Goal: Complete application form

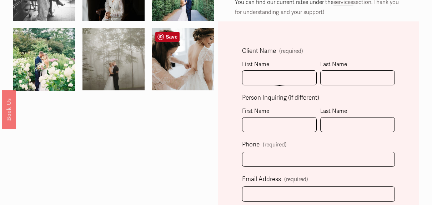
scroll to position [161, 0]
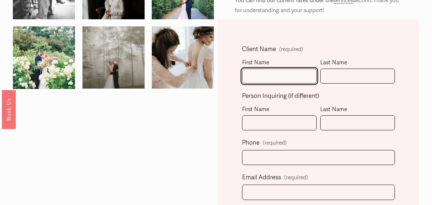
click at [288, 79] on input "First Name" at bounding box center [279, 76] width 75 height 15
type input "[PERSON_NAME]"
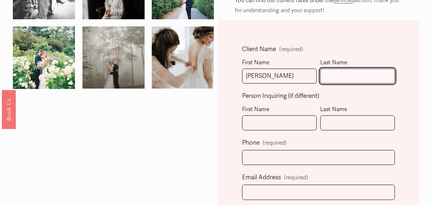
click at [344, 71] on input "Last Name" at bounding box center [357, 76] width 75 height 15
type input "Job"
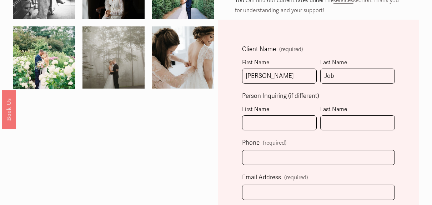
click at [303, 113] on div "First Name" at bounding box center [279, 110] width 75 height 11
click at [303, 115] on input "First Name" at bounding box center [279, 122] width 75 height 15
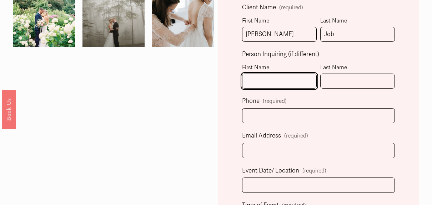
scroll to position [203, 0]
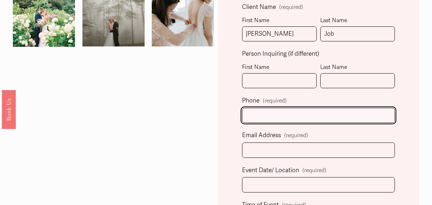
click at [304, 113] on input "text" at bounding box center [318, 115] width 153 height 15
type input "[PHONE_NUMBER]"
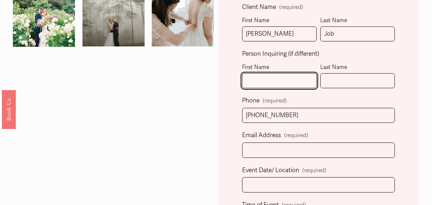
type input "[PERSON_NAME]"
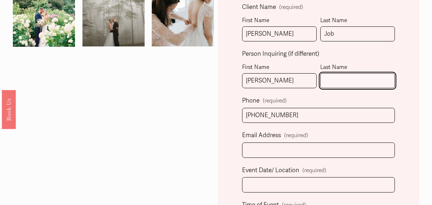
type input "Job"
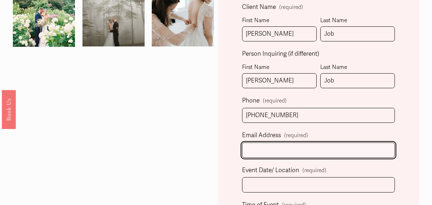
type input "[PERSON_NAME][EMAIL_ADDRESS][DOMAIN_NAME]"
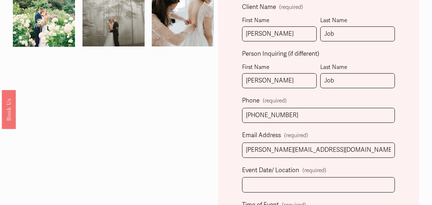
select select "[GEOGRAPHIC_DATA], [GEOGRAPHIC_DATA]"
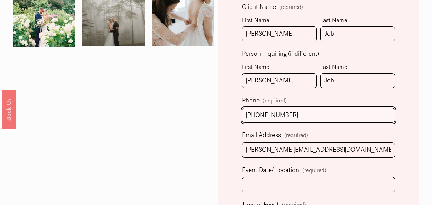
type input "[PHONE_NUMBER]"
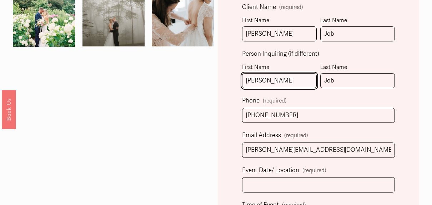
drag, startPoint x: 293, startPoint y: 85, endPoint x: 234, endPoint y: 85, distance: 58.9
type input "\"
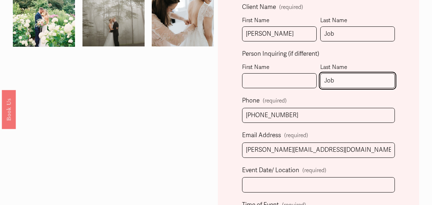
drag, startPoint x: 338, startPoint y: 74, endPoint x: 317, endPoint y: 69, distance: 21.6
click at [317, 69] on fieldset "Person Inquiring (if different) First Name Last Name Job" at bounding box center [318, 72] width 153 height 47
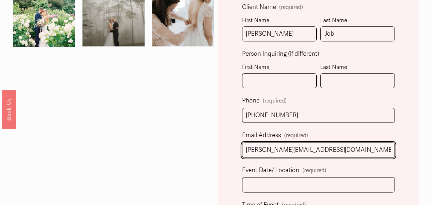
drag, startPoint x: 318, startPoint y: 143, endPoint x: 226, endPoint y: 141, distance: 91.7
type input "[EMAIL_ADDRESS][DOMAIN_NAME]"
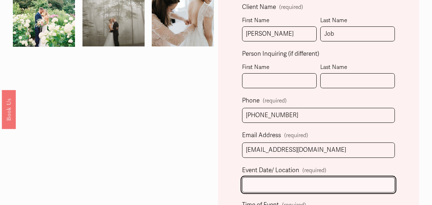
click at [265, 182] on input "Event Date/ Location (required)" at bounding box center [318, 184] width 153 height 15
type input "M"
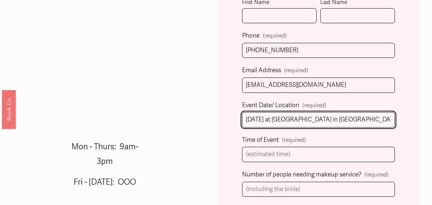
scroll to position [269, 0]
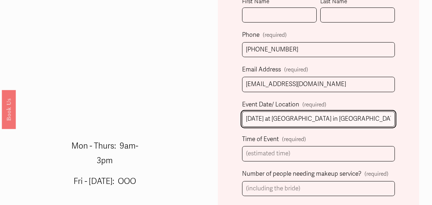
type input "[DATE] at [GEOGRAPHIC_DATA] in [GEOGRAPHIC_DATA]"
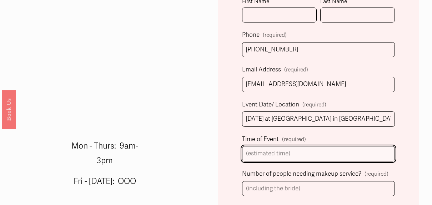
click at [314, 152] on input "Time of Event (required)" at bounding box center [318, 153] width 153 height 15
type input "4:00"
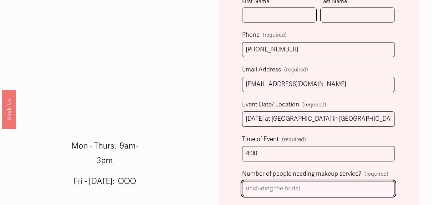
click at [317, 185] on input "Number of people needing makeup service? (required)" at bounding box center [318, 188] width 153 height 15
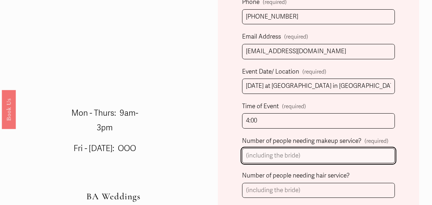
click at [301, 155] on input "Number of people needing makeup service? (required)" at bounding box center [318, 155] width 153 height 15
type input "1"
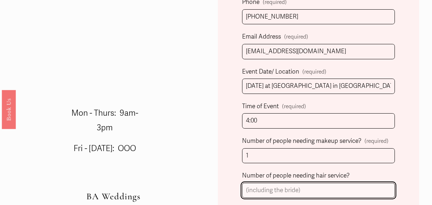
click at [298, 193] on input "Number of people needing hair service?" at bounding box center [318, 190] width 153 height 15
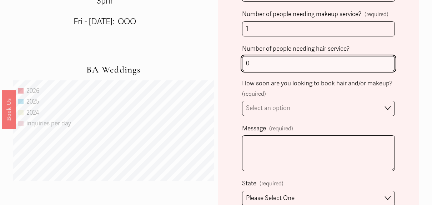
scroll to position [434, 0]
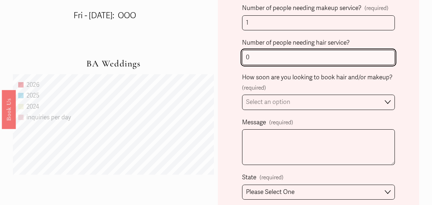
type input "0"
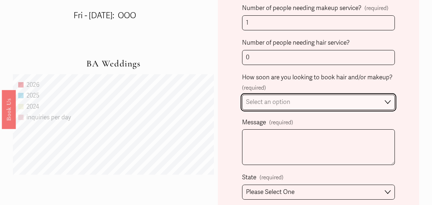
click at [320, 99] on select "Select an option Immediately 1-2 weeks I'm looking for information & not ready …" at bounding box center [318, 102] width 153 height 15
select select "I'm looking for information & not ready to book just yet"
click at [242, 95] on select "Select an option Immediately 1-2 weeks I'm looking for information & not ready …" at bounding box center [318, 102] width 153 height 15
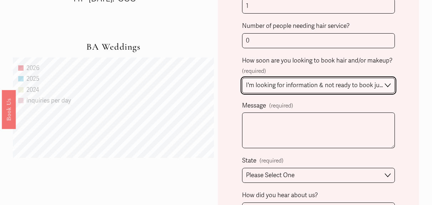
scroll to position [486, 0]
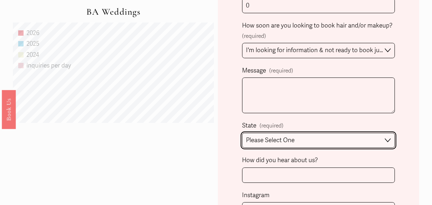
click at [322, 138] on select "Please Select One [GEOGRAPHIC_DATA], [GEOGRAPHIC_DATA] [GEOGRAPHIC_DATA], [GEOG…" at bounding box center [318, 140] width 153 height 15
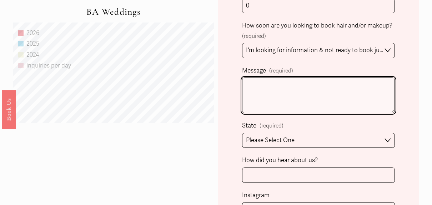
click at [319, 103] on textarea "Message (required)" at bounding box center [318, 95] width 153 height 36
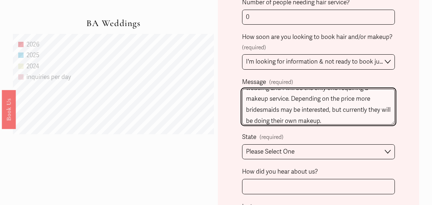
scroll to position [530, 0]
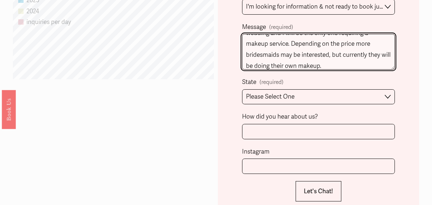
type textarea "I am looking for a very natural glowy look for my wedding and I will be the onl…"
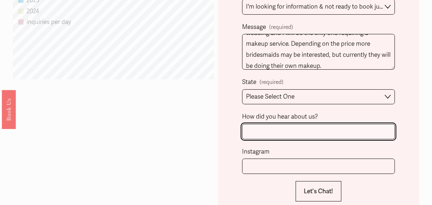
click at [267, 126] on input "How did you hear about us?" at bounding box center [318, 131] width 153 height 15
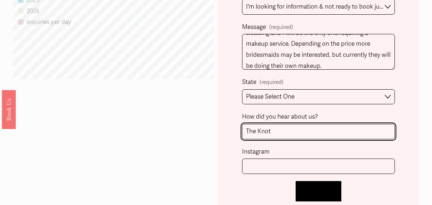
type input "The Knot"
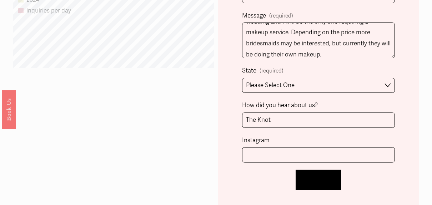
scroll to position [551, 0]
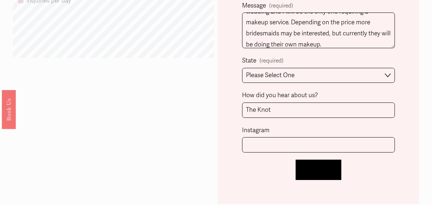
click at [323, 161] on button "Let's Chat! Let's Chat!" at bounding box center [318, 170] width 46 height 20
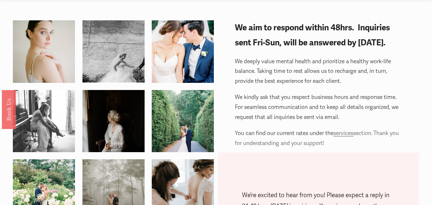
scroll to position [29, 0]
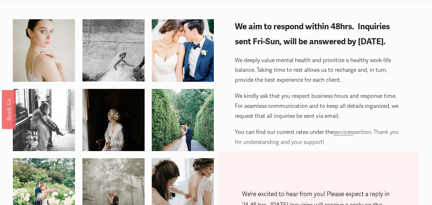
click at [348, 133] on span "services" at bounding box center [343, 131] width 20 height 7
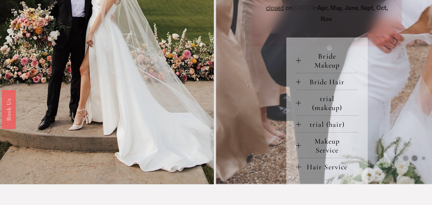
scroll to position [318, 0]
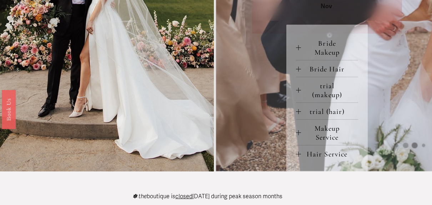
click at [319, 57] on span "Bride Makeup" at bounding box center [329, 48] width 57 height 18
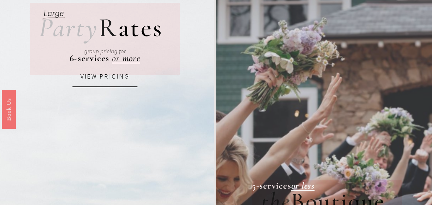
scroll to position [12, 0]
